Goal: Task Accomplishment & Management: Manage account settings

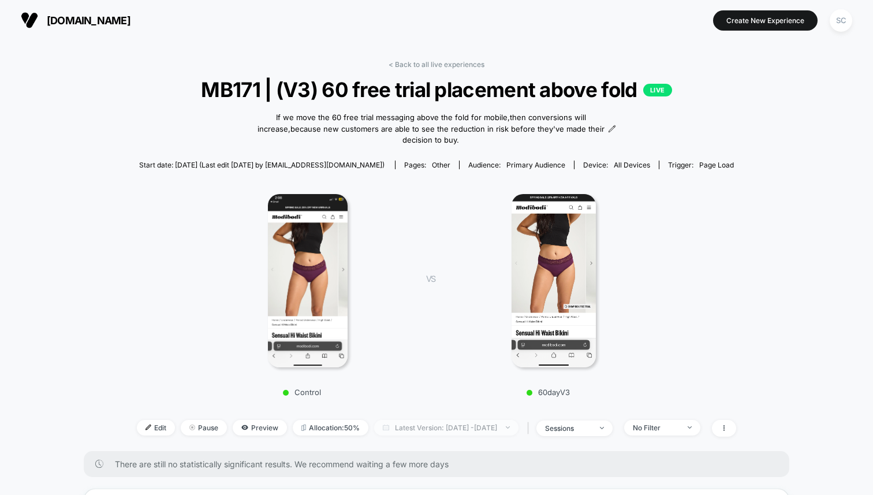
click at [390, 420] on span "Latest Version: [DATE] - [DATE]" at bounding box center [446, 428] width 144 height 16
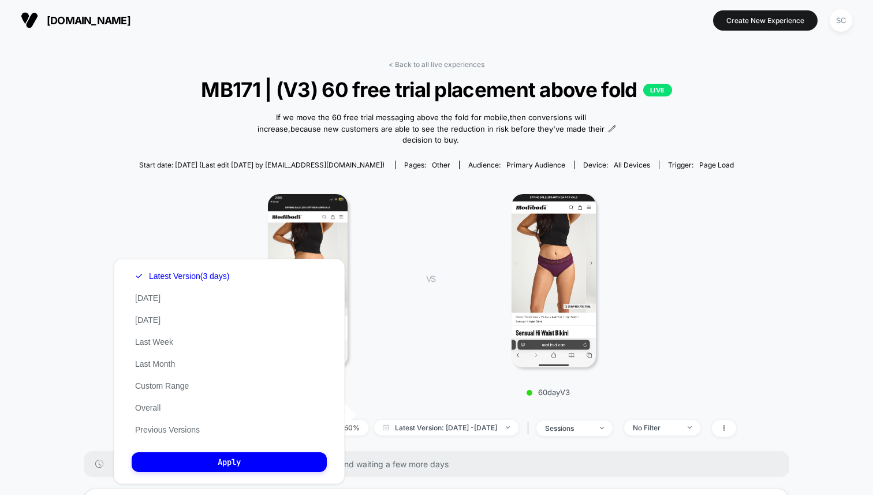
click at [156, 436] on div "Latest Version (3 days) [DATE] [DATE] Last Week Last Month Custom Range Overall…" at bounding box center [182, 353] width 101 height 176
click at [156, 426] on button "Previous Versions" at bounding box center [168, 430] width 72 height 10
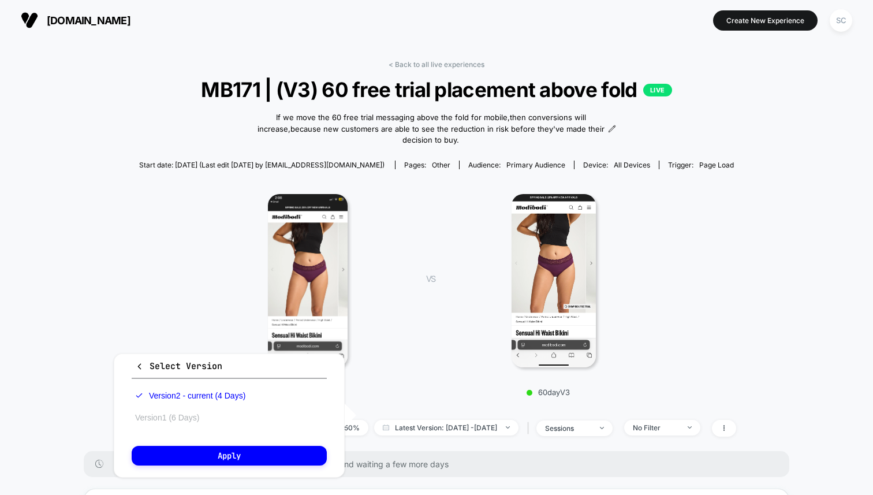
click at [167, 420] on button "Version 1 (6 Days)" at bounding box center [167, 417] width 71 height 10
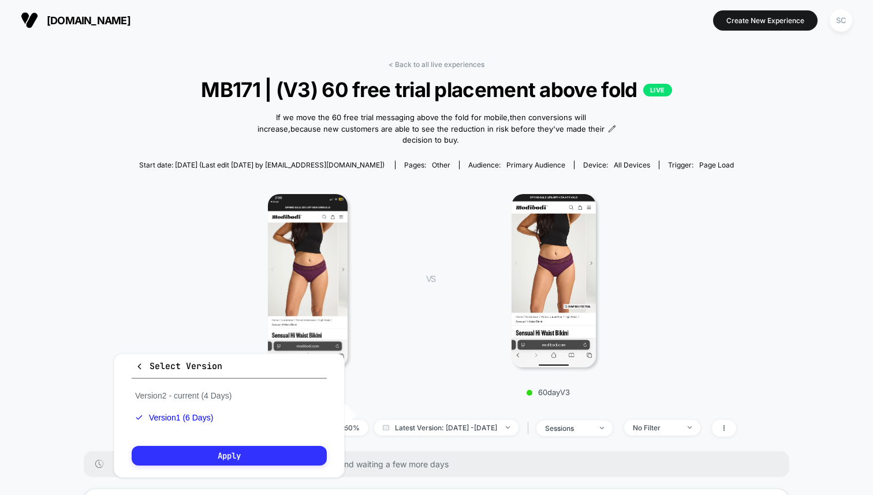
click at [179, 453] on button "Apply" at bounding box center [229, 456] width 195 height 20
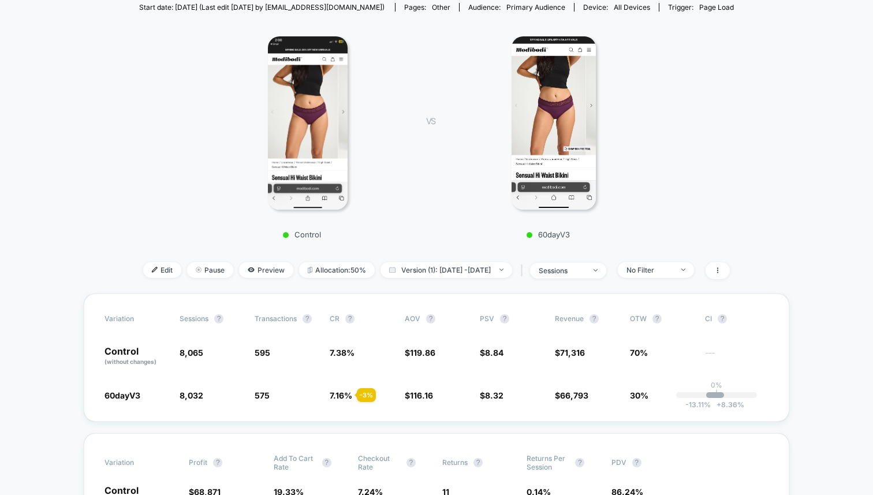
scroll to position [213, 0]
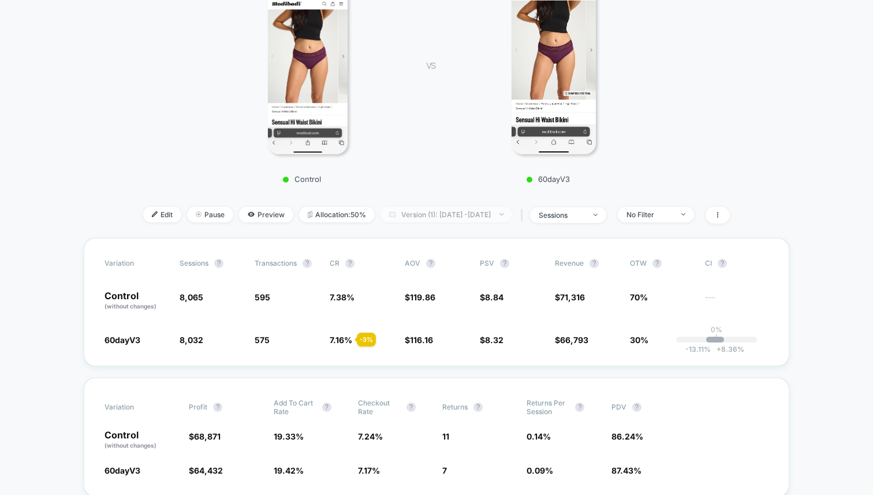
click at [447, 216] on span "Version (1): [DATE] - [DATE]" at bounding box center [447, 215] width 132 height 16
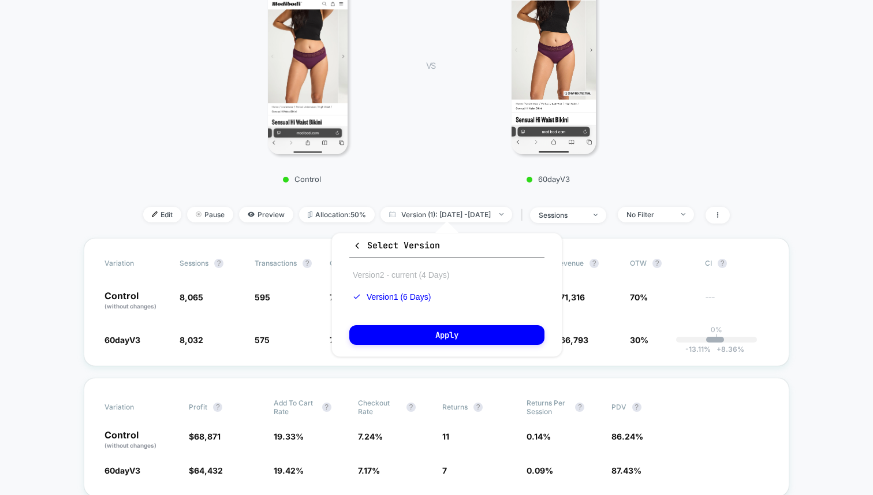
click at [395, 271] on button "Version 2 - current (4 Days)" at bounding box center [400, 275] width 103 height 10
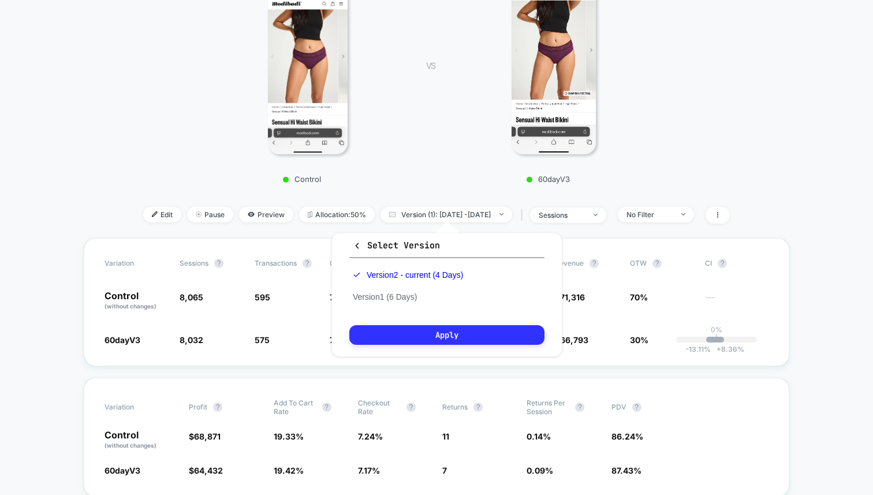
click at [401, 330] on button "Apply" at bounding box center [446, 335] width 195 height 20
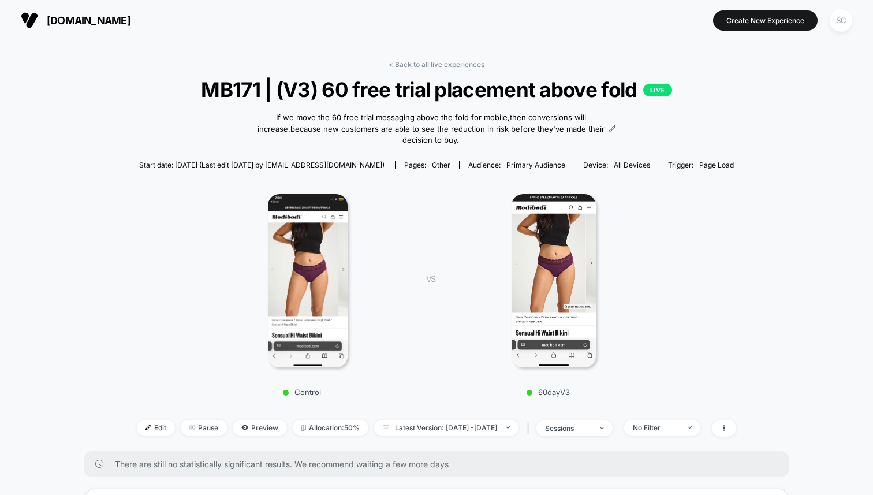
click at [413, 68] on div "< Back to all live experiences MB171 | (V3) 60 free trial placement above fold …" at bounding box center [437, 255] width 600 height 391
click at [411, 60] on link "< Back to all live experiences" at bounding box center [437, 64] width 96 height 9
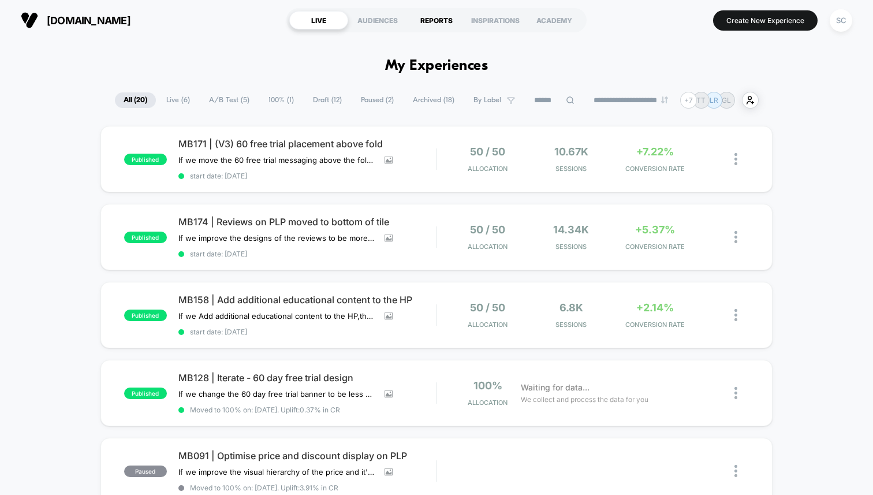
click at [427, 19] on div "REPORTS" at bounding box center [436, 20] width 59 height 18
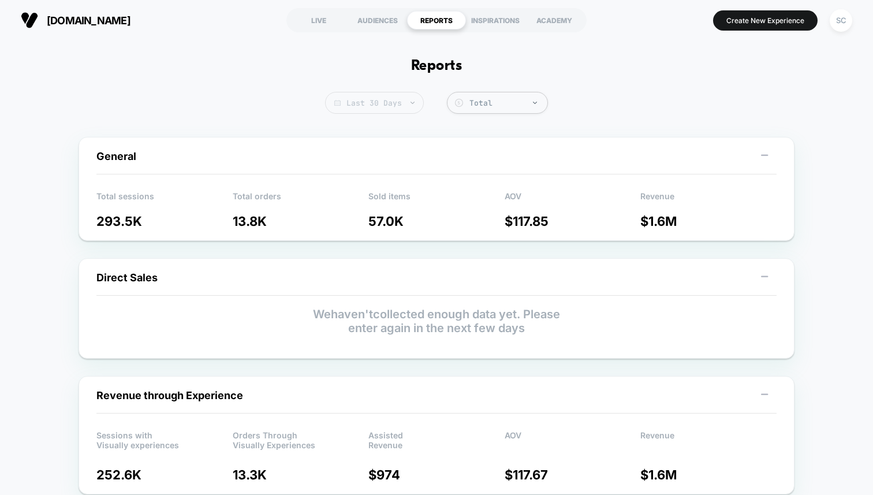
click at [383, 108] on span "Last 30 Days" at bounding box center [374, 103] width 99 height 22
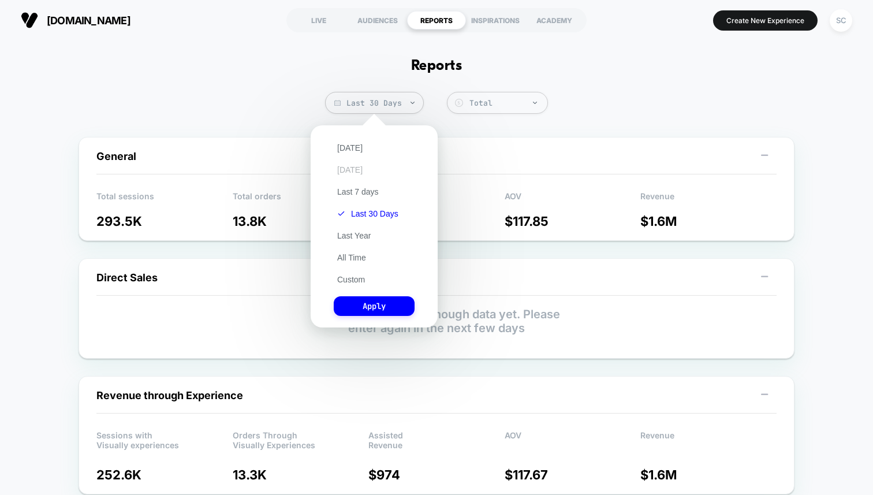
click at [354, 173] on button "[DATE]" at bounding box center [350, 170] width 32 height 10
click at [354, 304] on button "Apply" at bounding box center [374, 306] width 81 height 20
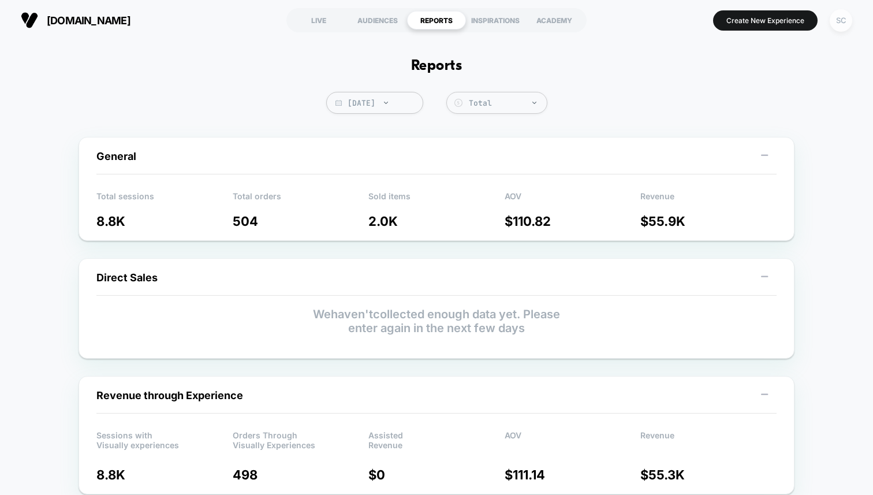
click at [842, 22] on div "SC" at bounding box center [841, 20] width 23 height 23
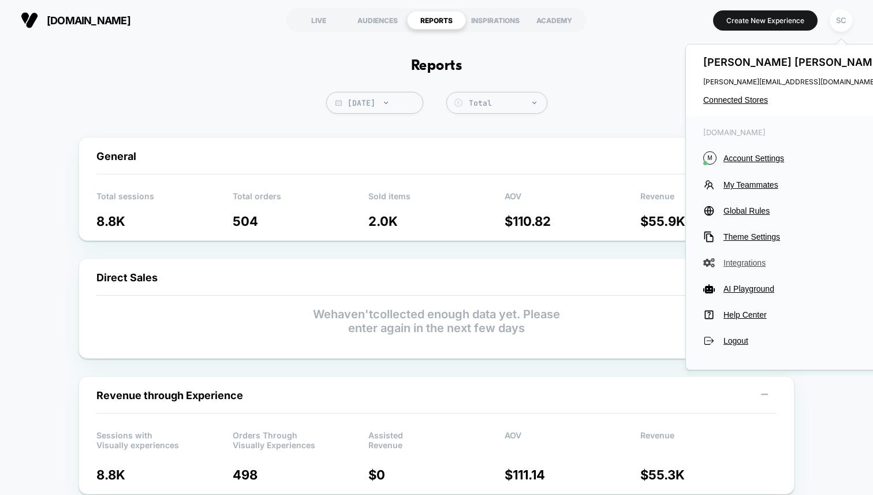
click at [730, 266] on span "Integrations" at bounding box center [805, 262] width 162 height 9
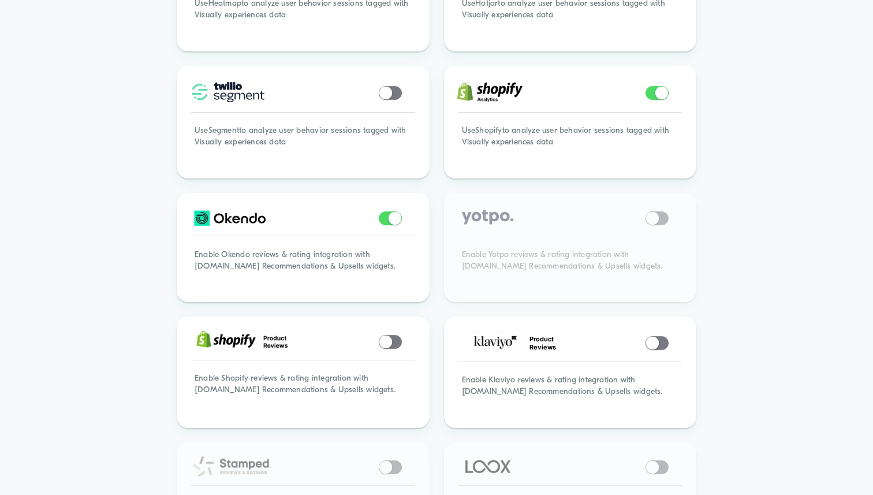
scroll to position [775, 0]
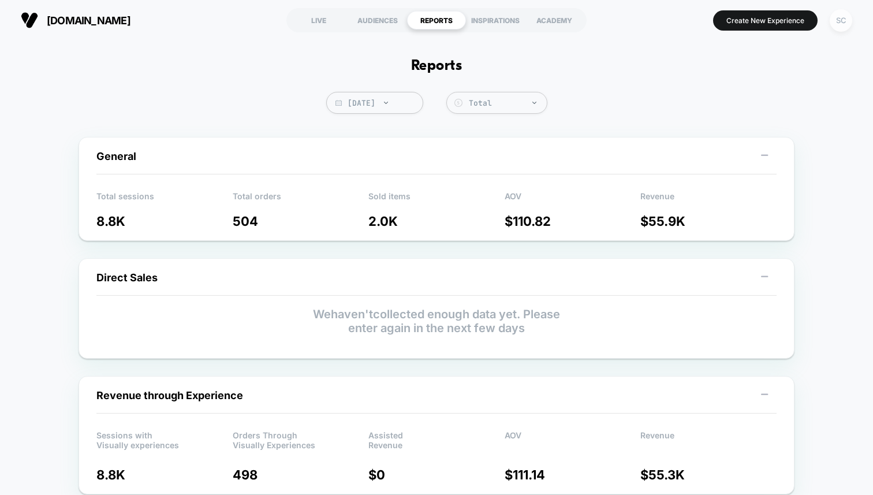
click at [843, 31] on div "SC" at bounding box center [841, 20] width 23 height 23
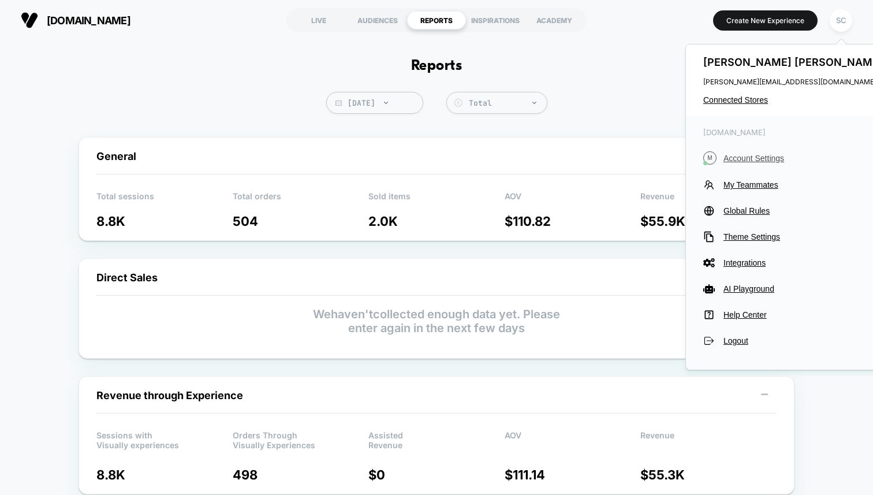
click at [765, 154] on span "Account Settings" at bounding box center [805, 158] width 162 height 9
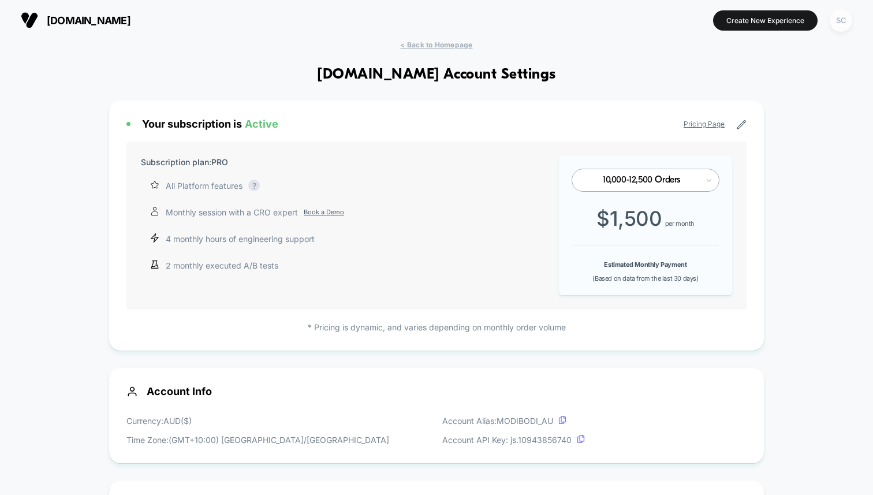
click at [839, 20] on div "SC" at bounding box center [841, 20] width 23 height 23
